Goal: Understand process/instructions: Learn how to perform a task or action

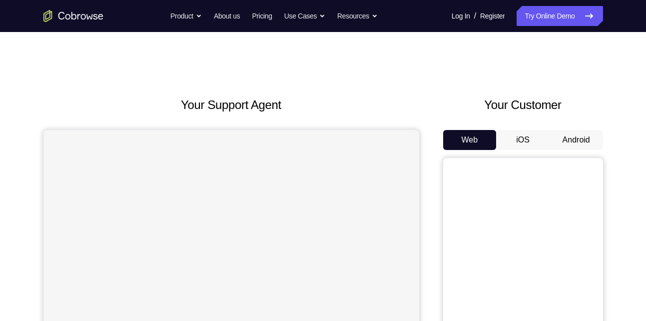
click at [584, 138] on button "Android" at bounding box center [575, 140] width 53 height 20
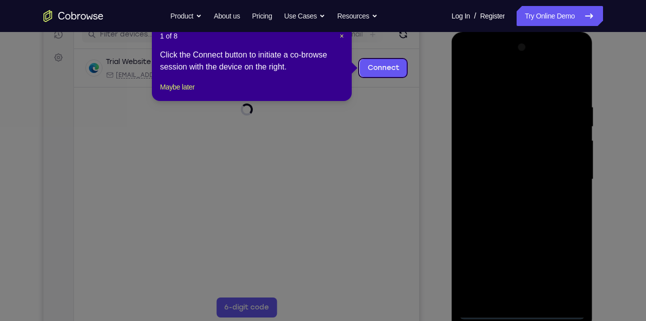
click at [474, 117] on icon at bounding box center [326, 160] width 653 height 321
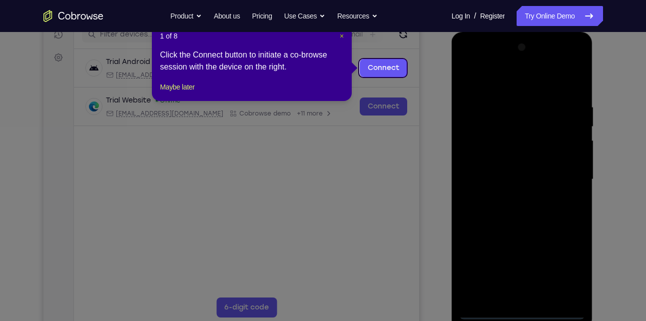
click at [342, 34] on span "×" at bounding box center [342, 36] width 4 height 8
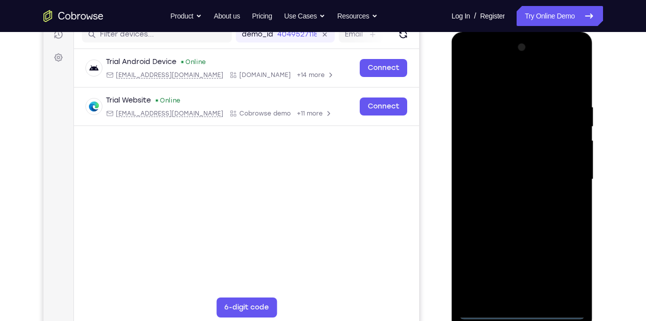
click at [525, 315] on div at bounding box center [522, 179] width 126 height 280
click at [561, 273] on div at bounding box center [522, 179] width 126 height 280
click at [469, 59] on div at bounding box center [522, 179] width 126 height 280
click at [562, 173] on div at bounding box center [522, 179] width 126 height 280
click at [513, 197] on div at bounding box center [522, 179] width 126 height 280
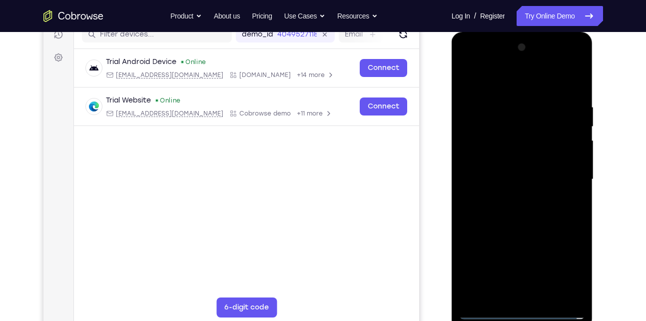
click at [507, 166] on div at bounding box center [522, 179] width 126 height 280
click at [522, 162] on div at bounding box center [522, 179] width 126 height 280
click at [524, 177] on div at bounding box center [522, 179] width 126 height 280
click at [531, 216] on div at bounding box center [522, 179] width 126 height 280
click at [538, 213] on div at bounding box center [522, 179] width 126 height 280
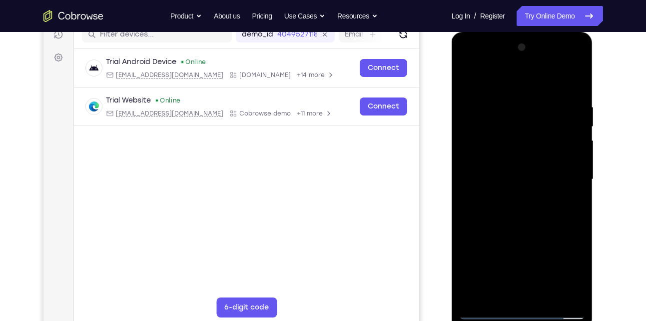
click at [522, 210] on div at bounding box center [522, 179] width 126 height 280
click at [529, 226] on div at bounding box center [522, 179] width 126 height 280
click at [512, 135] on div at bounding box center [522, 179] width 126 height 280
click at [518, 150] on div at bounding box center [522, 179] width 126 height 280
